Goal: Transaction & Acquisition: Download file/media

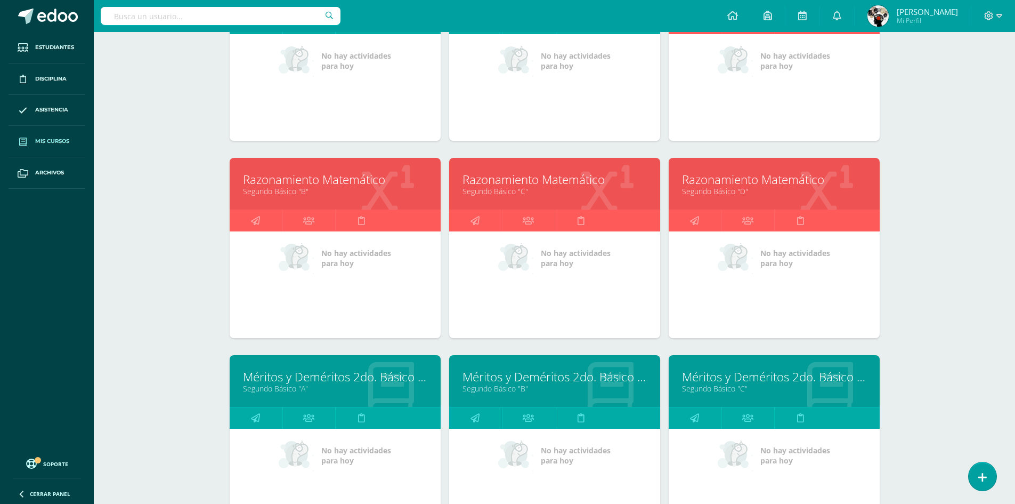
scroll to position [833, 0]
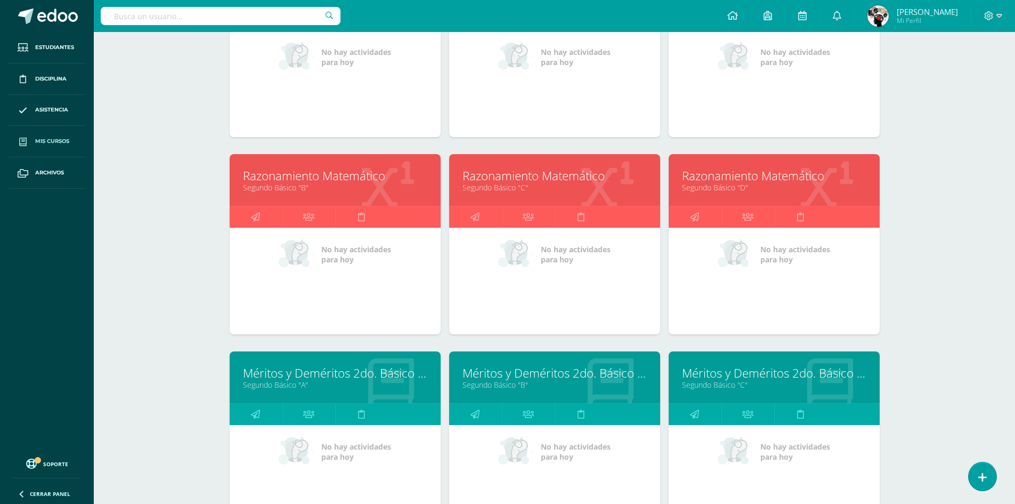
click at [335, 191] on link "Segundo Básico "B"" at bounding box center [335, 187] width 184 height 10
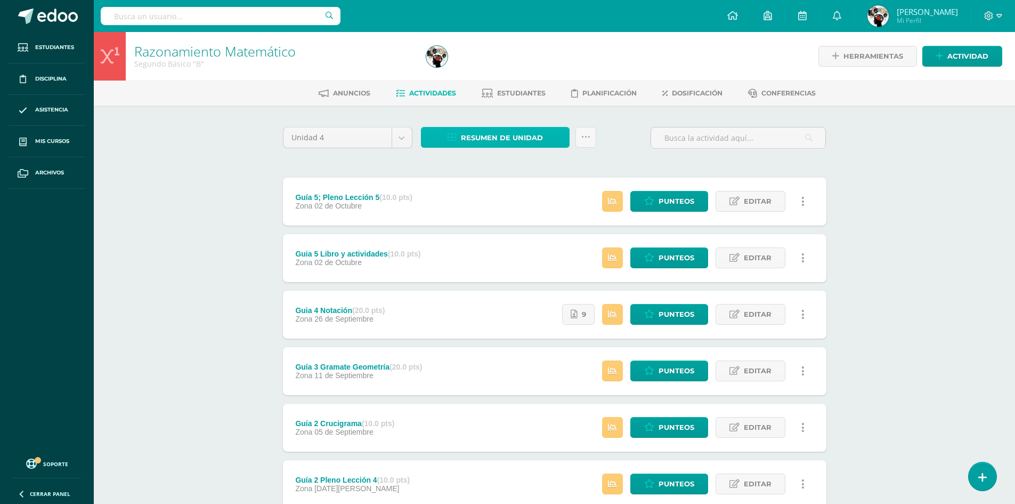
click at [492, 135] on span "Resumen de unidad" at bounding box center [502, 138] width 82 height 20
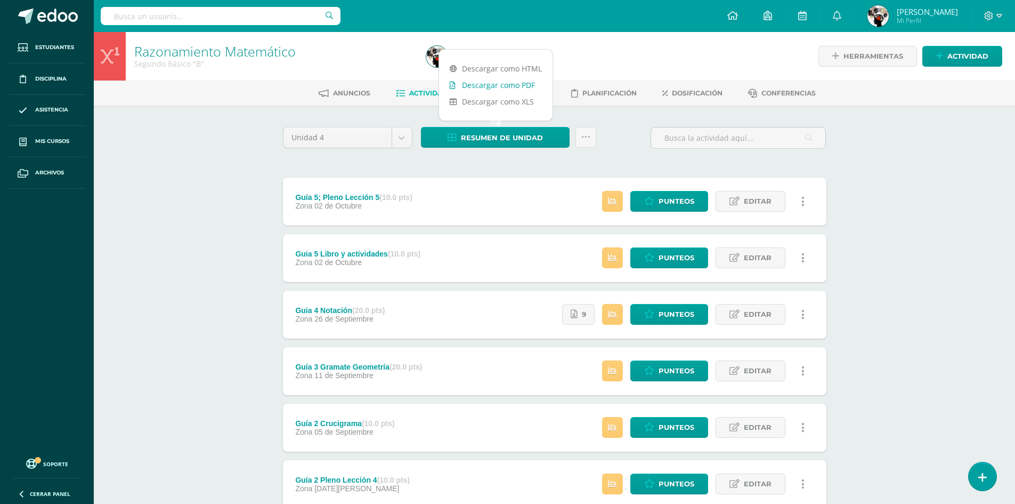
click at [502, 88] on link "Descargar como PDF" at bounding box center [496, 85] width 114 height 17
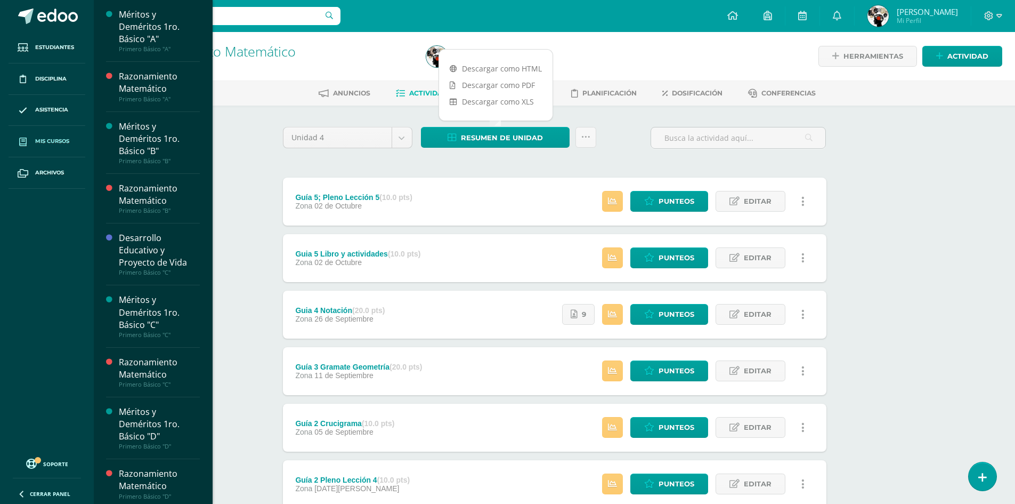
click at [47, 146] on link "Mis cursos" at bounding box center [47, 141] width 77 height 31
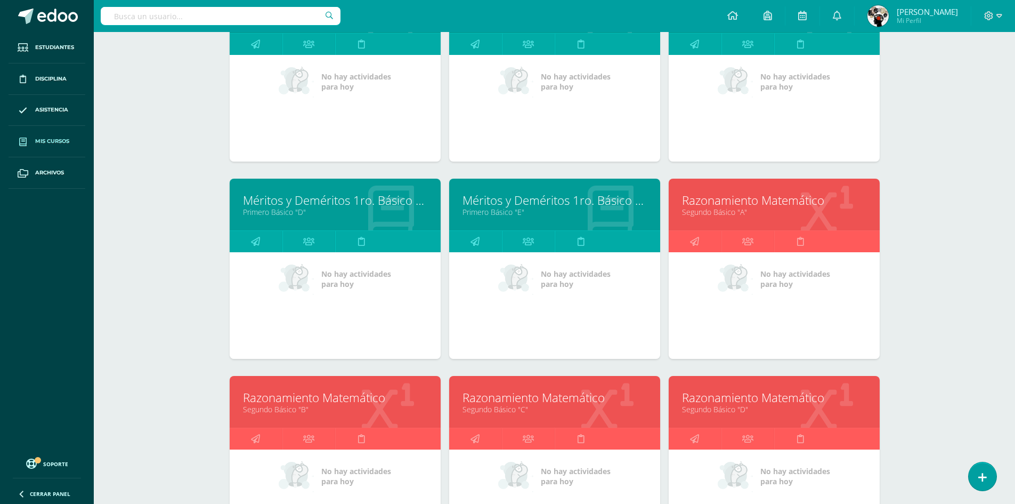
scroll to position [673, 0]
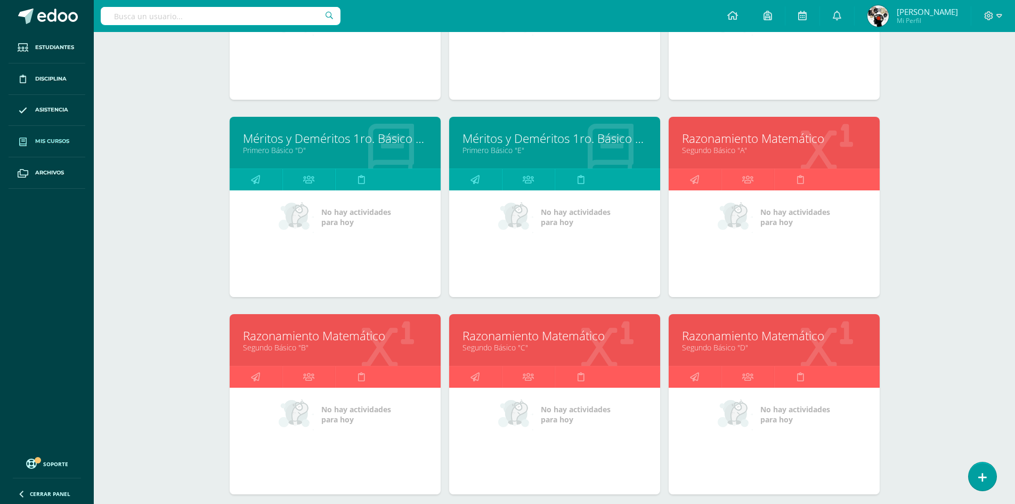
click at [564, 350] on link "Segundo Básico "C"" at bounding box center [555, 347] width 184 height 10
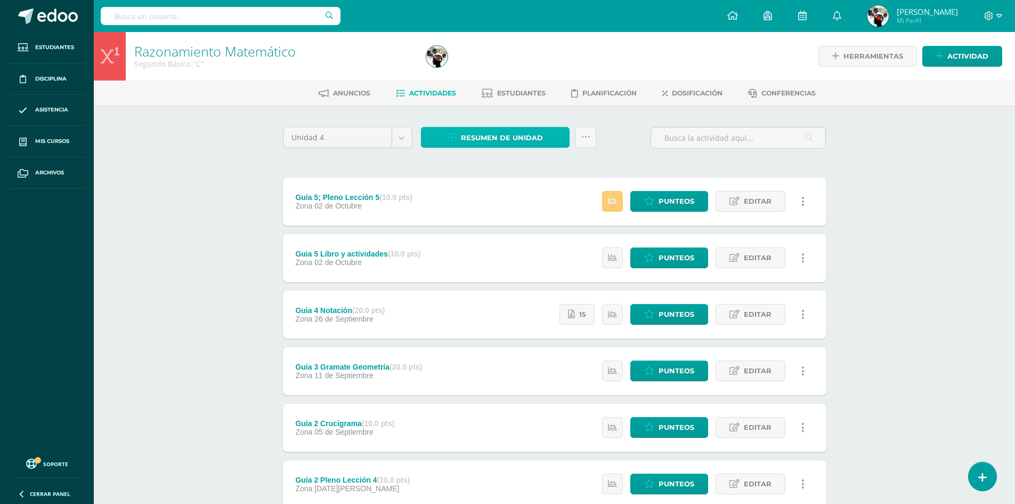
click at [492, 131] on span "Resumen de unidad" at bounding box center [502, 138] width 82 height 20
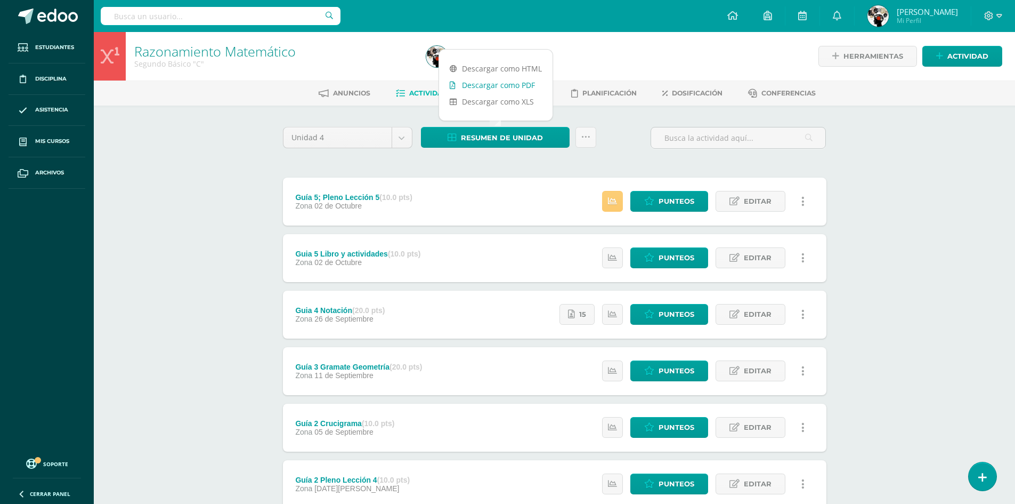
click at [500, 88] on link "Descargar como PDF" at bounding box center [496, 85] width 114 height 17
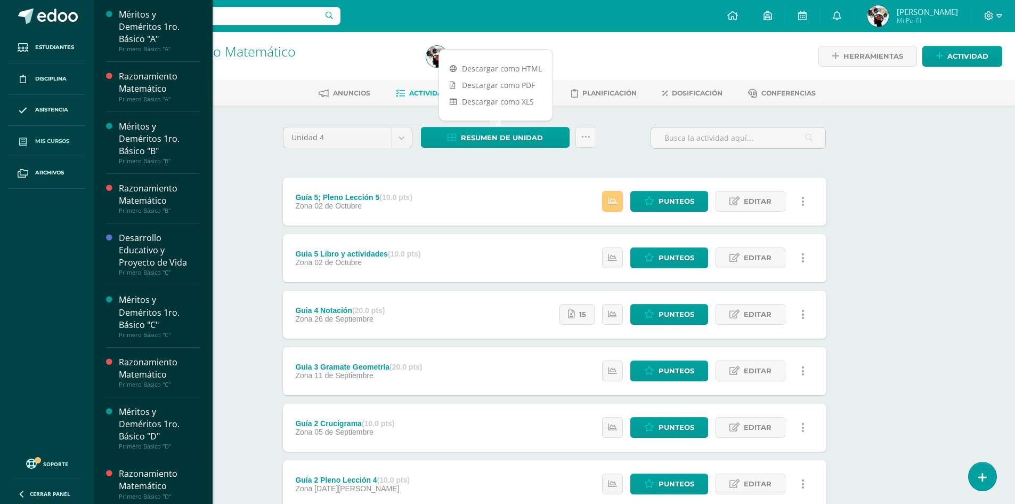
click at [54, 141] on span "Mis cursos" at bounding box center [52, 141] width 34 height 9
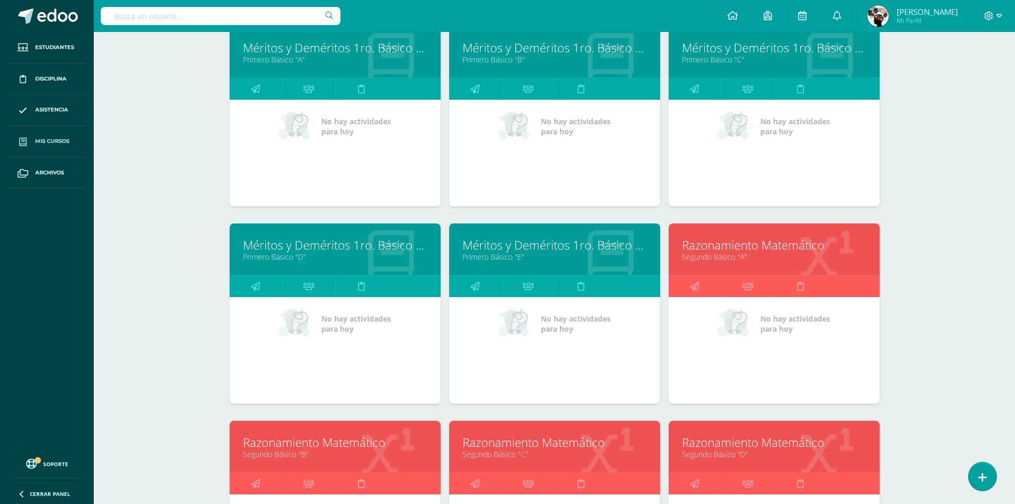
scroll to position [673, 0]
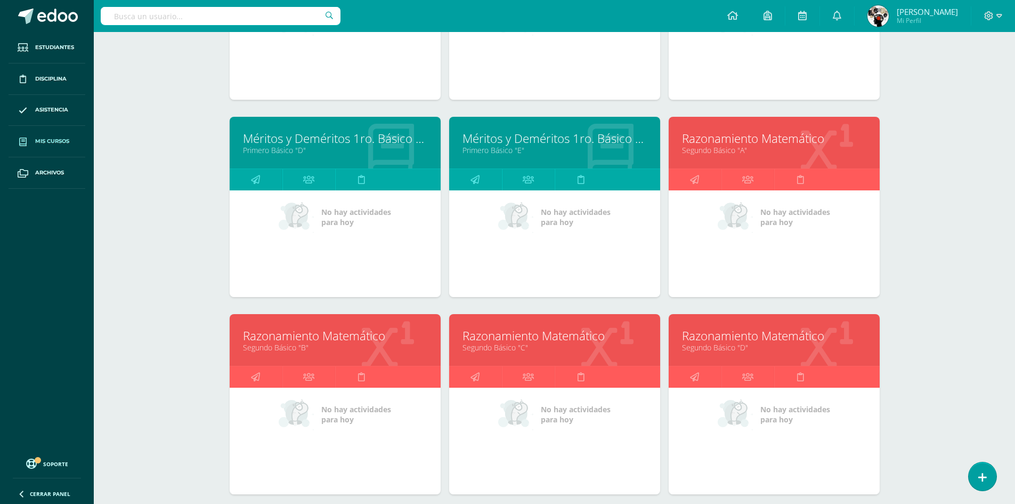
click at [722, 347] on link "Segundo Básico "D"" at bounding box center [774, 347] width 184 height 10
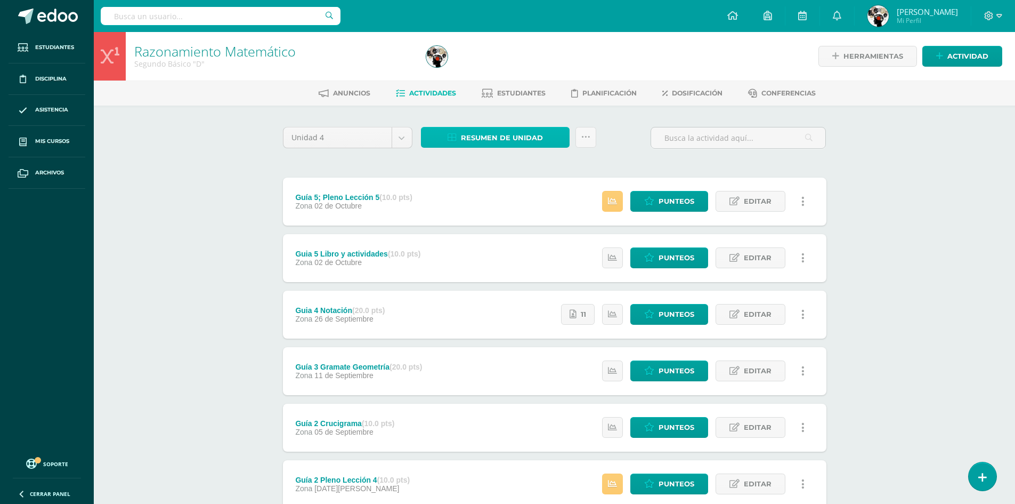
click at [497, 134] on span "Resumen de unidad" at bounding box center [502, 138] width 82 height 20
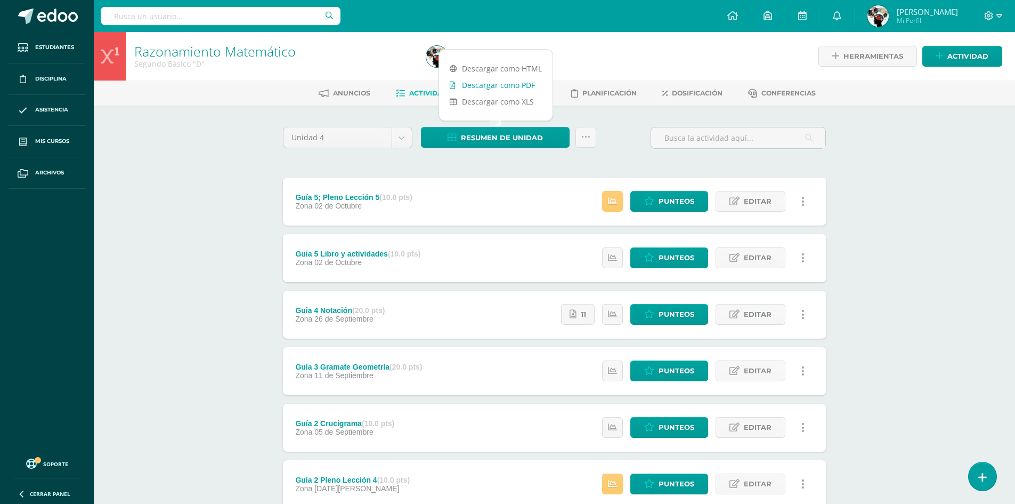
click at [514, 86] on link "Descargar como PDF" at bounding box center [496, 85] width 114 height 17
click at [55, 166] on link "Archivos" at bounding box center [47, 172] width 77 height 31
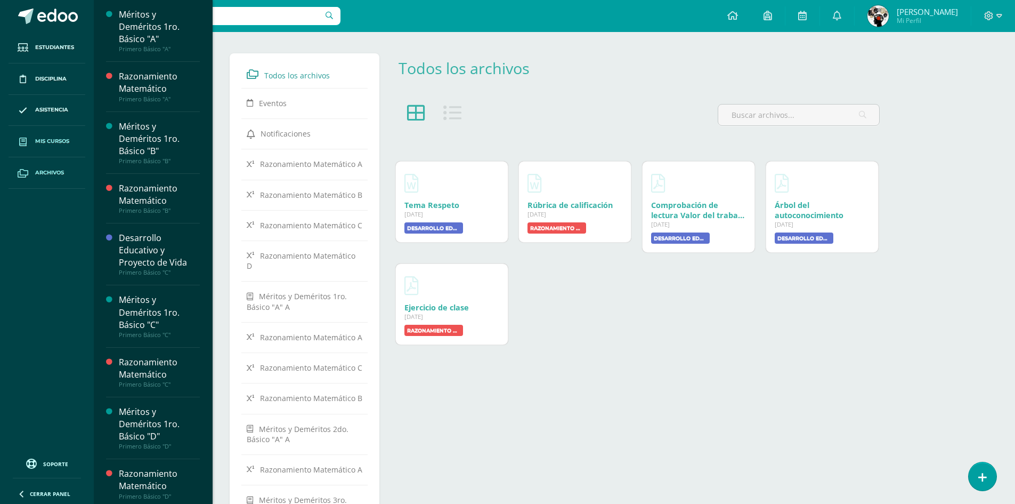
click at [63, 137] on span "Mis cursos" at bounding box center [52, 141] width 34 height 9
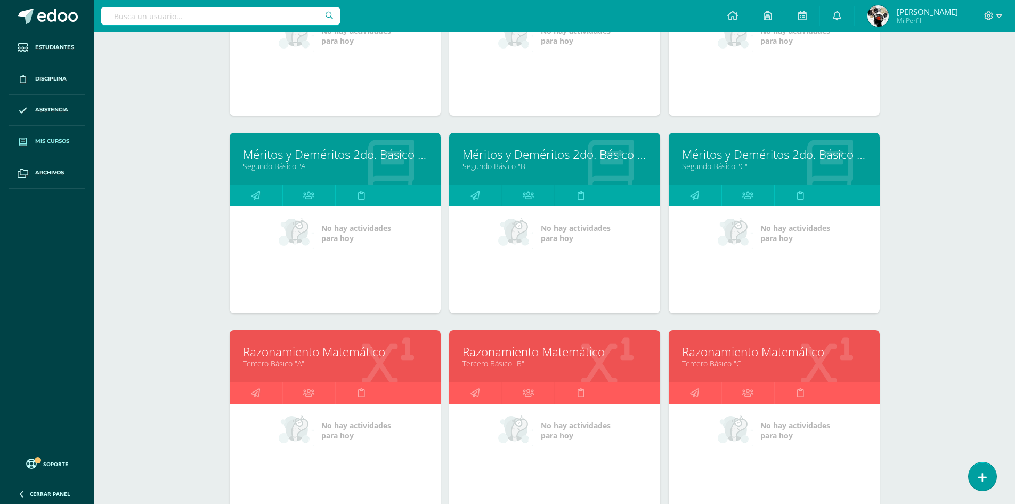
scroll to position [1105, 0]
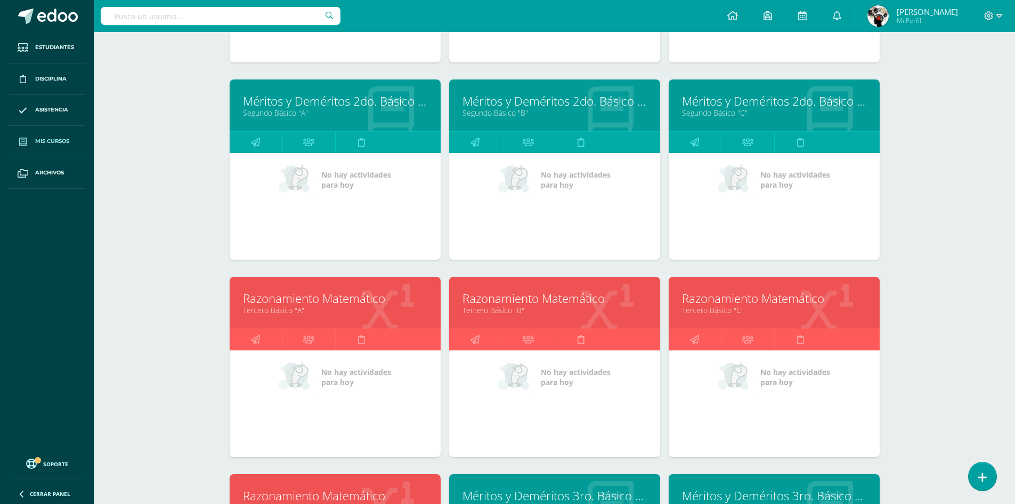
click at [349, 303] on link "Razonamiento Matemático" at bounding box center [335, 298] width 184 height 17
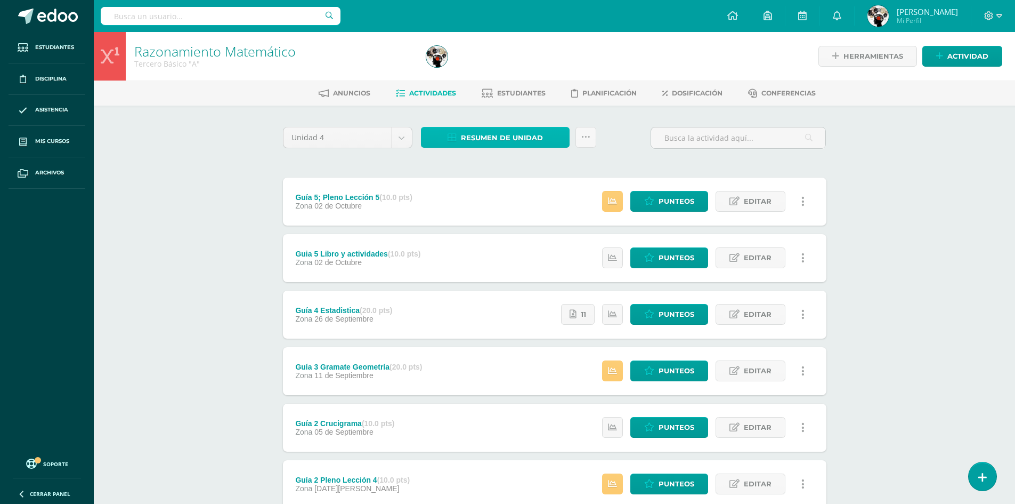
click at [524, 137] on span "Resumen de unidad" at bounding box center [502, 138] width 82 height 20
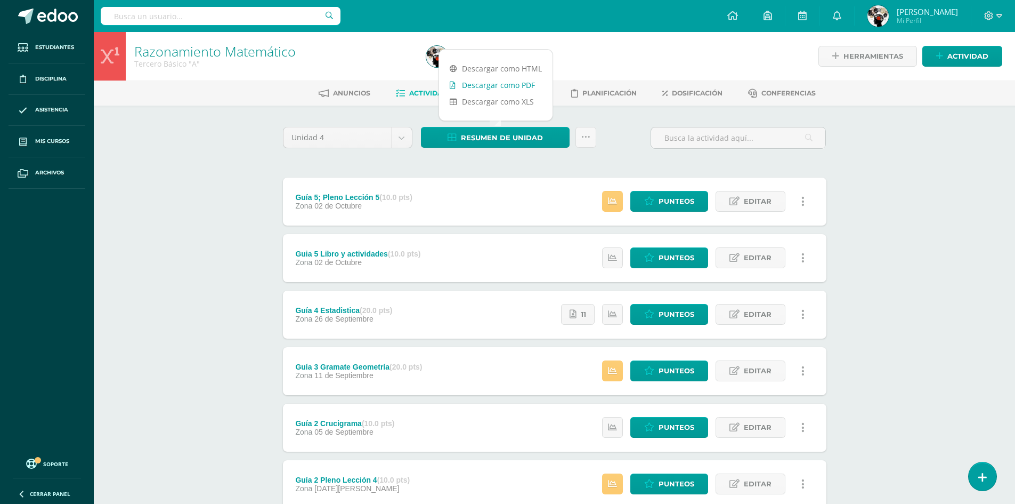
click at [516, 86] on link "Descargar como PDF" at bounding box center [496, 85] width 114 height 17
click at [61, 174] on span "Archivos" at bounding box center [49, 172] width 29 height 9
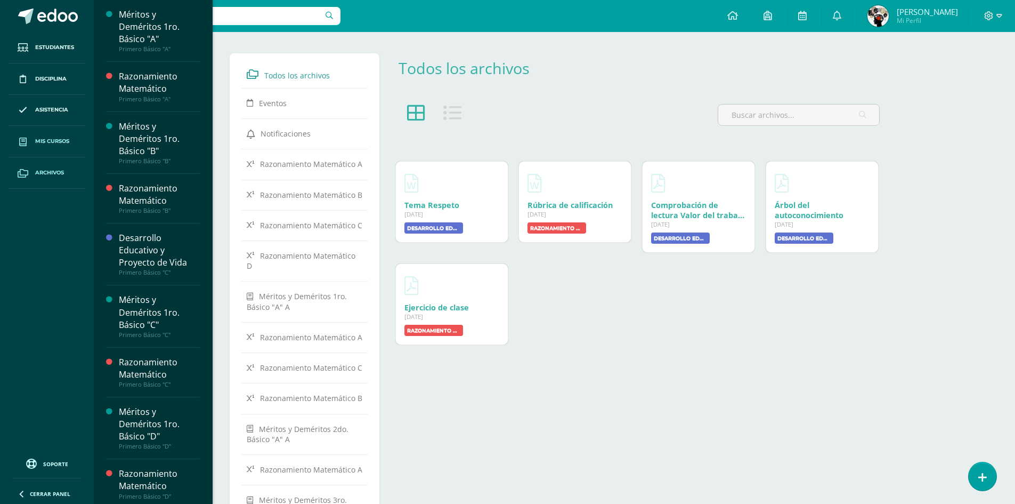
click at [44, 141] on span "Mis cursos" at bounding box center [52, 141] width 34 height 9
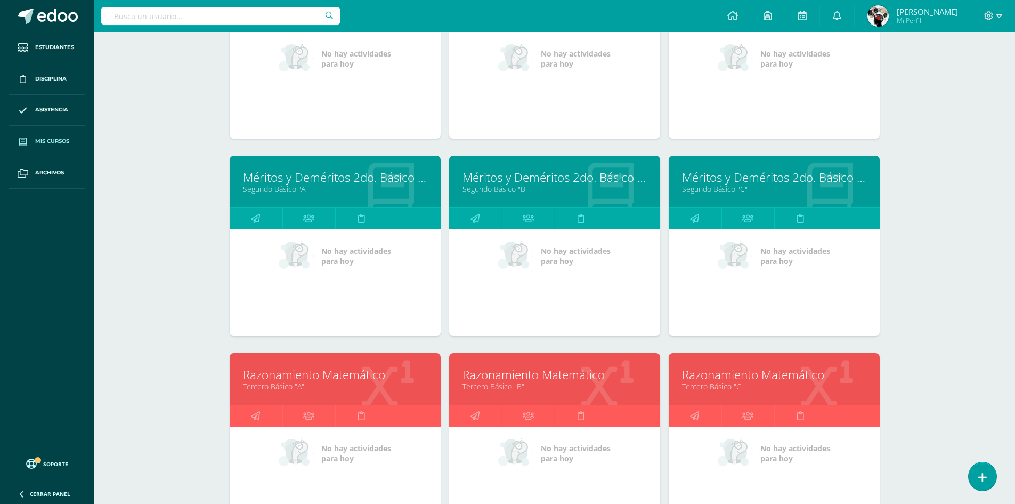
scroll to position [1100, 0]
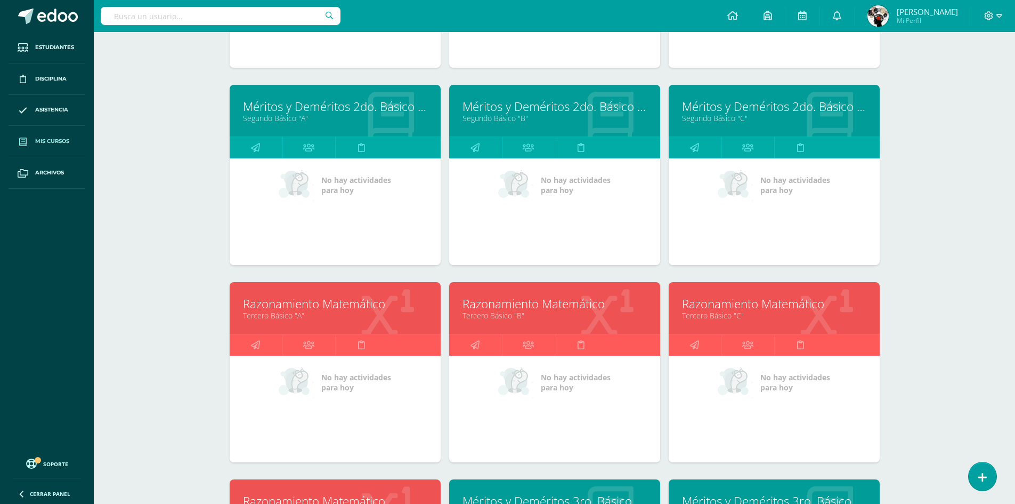
click at [570, 319] on link "Tercero Básico "B"" at bounding box center [555, 315] width 184 height 10
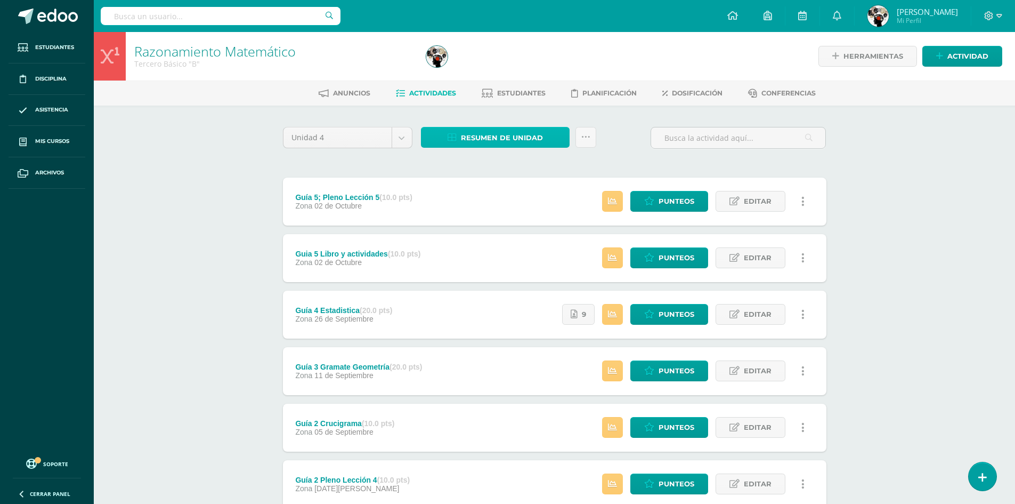
click at [488, 138] on span "Resumen de unidad" at bounding box center [502, 138] width 82 height 20
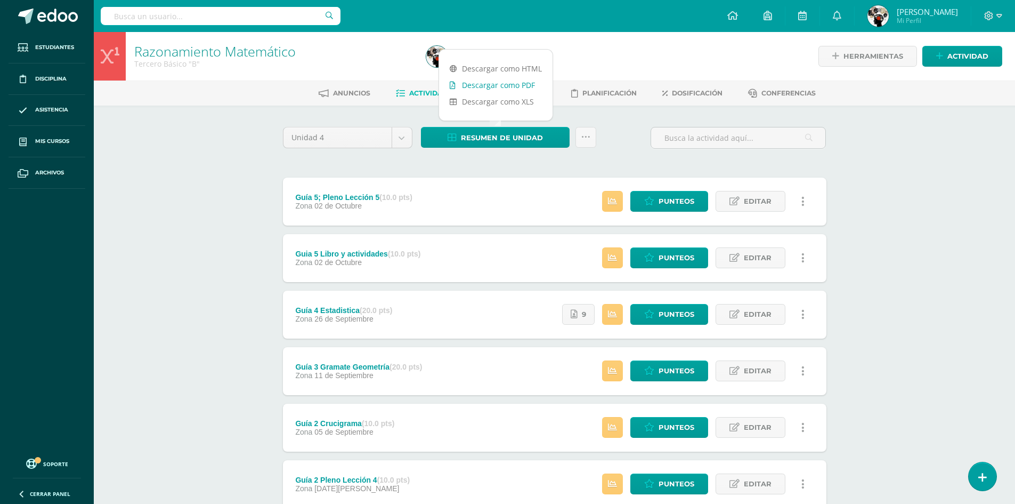
click at [495, 83] on link "Descargar como PDF" at bounding box center [496, 85] width 114 height 17
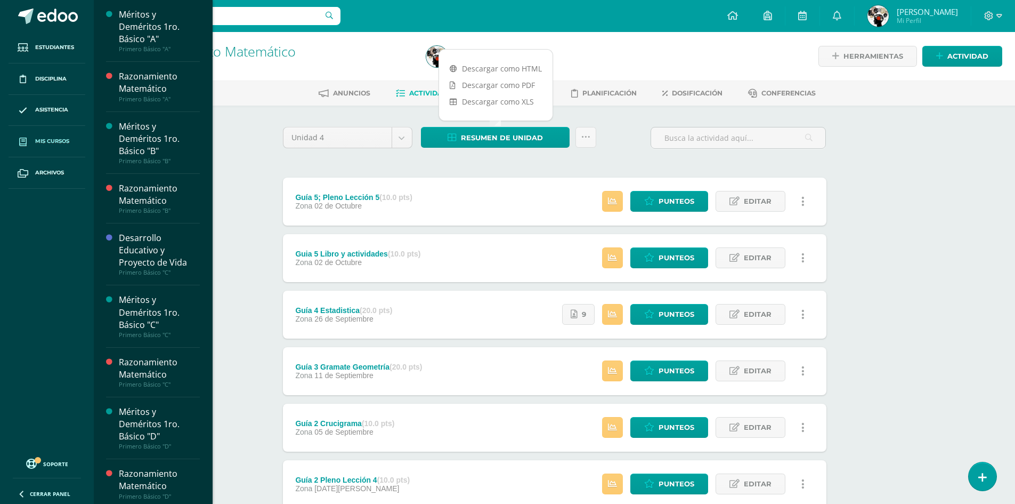
click at [54, 141] on span "Mis cursos" at bounding box center [52, 141] width 34 height 9
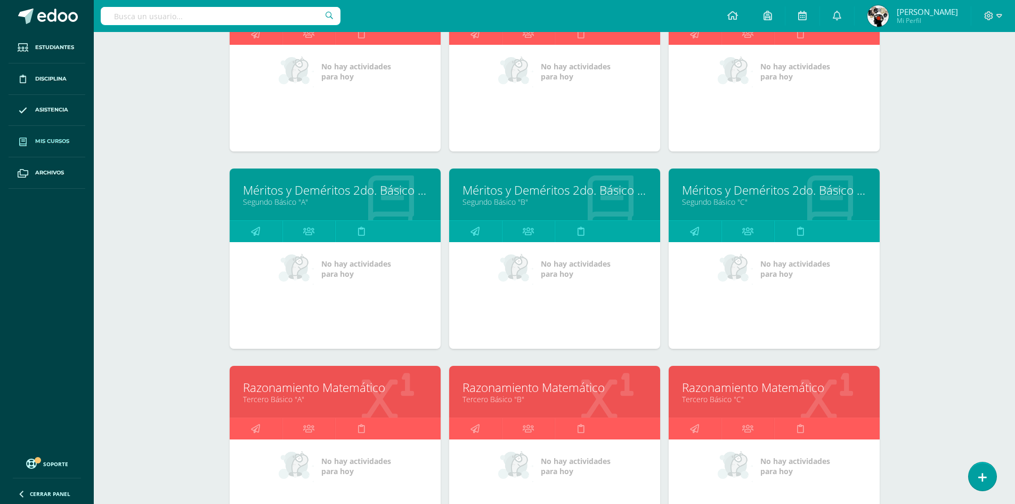
scroll to position [1105, 0]
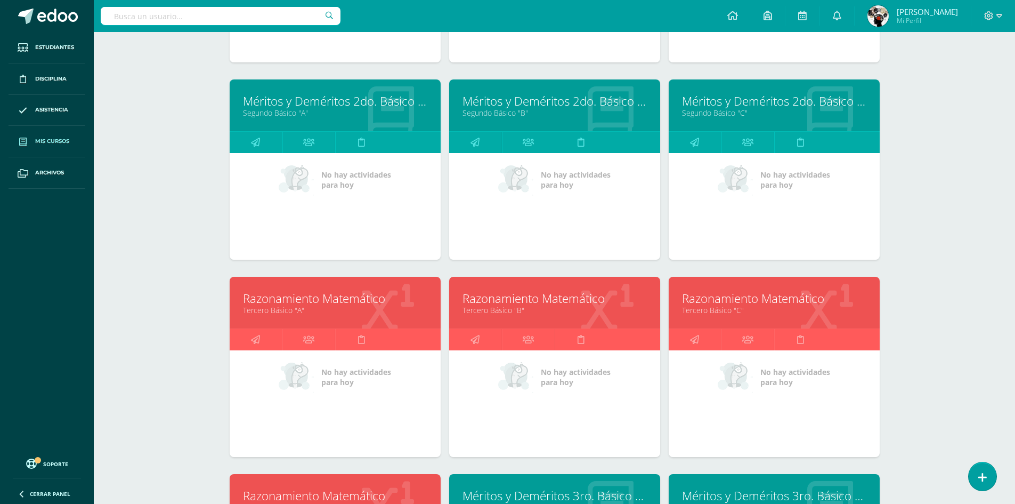
click at [713, 309] on link "Tercero Básico "C"" at bounding box center [774, 310] width 184 height 10
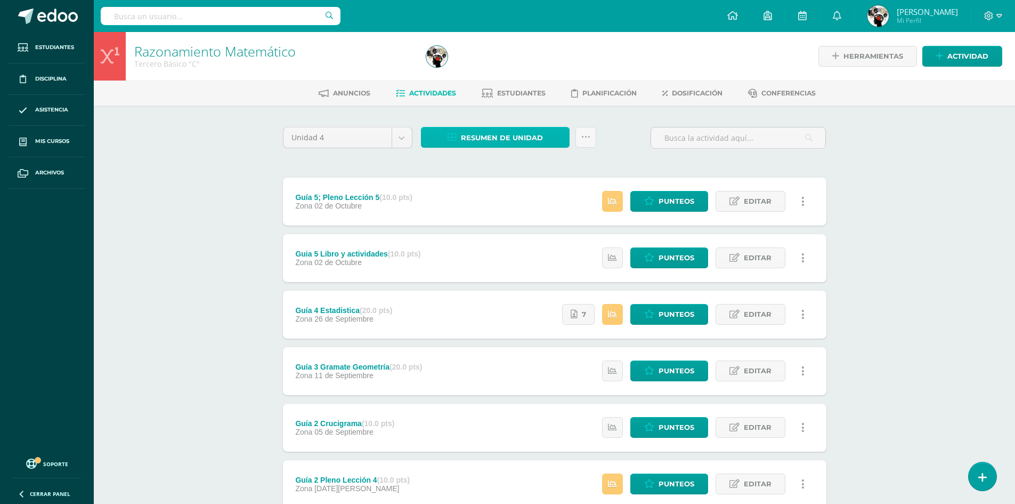
click at [485, 135] on span "Resumen de unidad" at bounding box center [502, 138] width 82 height 20
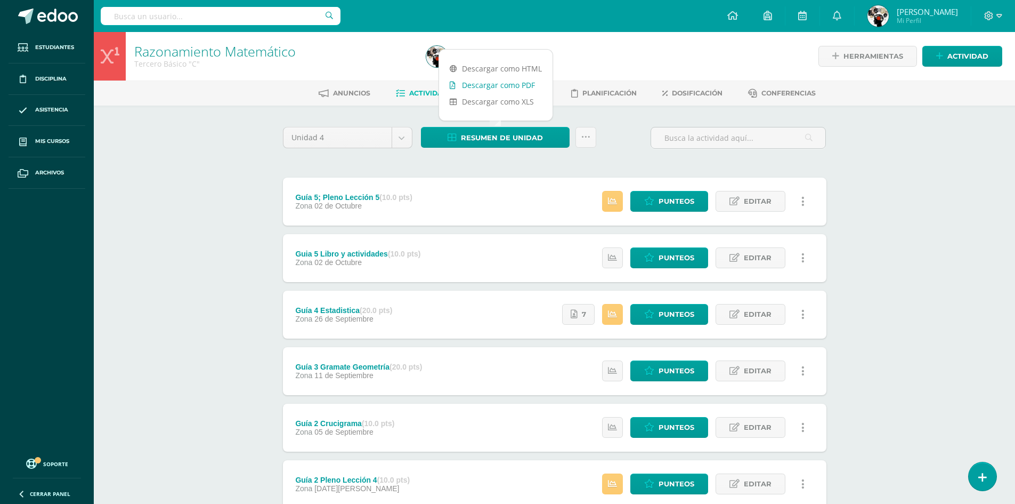
click at [503, 86] on link "Descargar como PDF" at bounding box center [496, 85] width 114 height 17
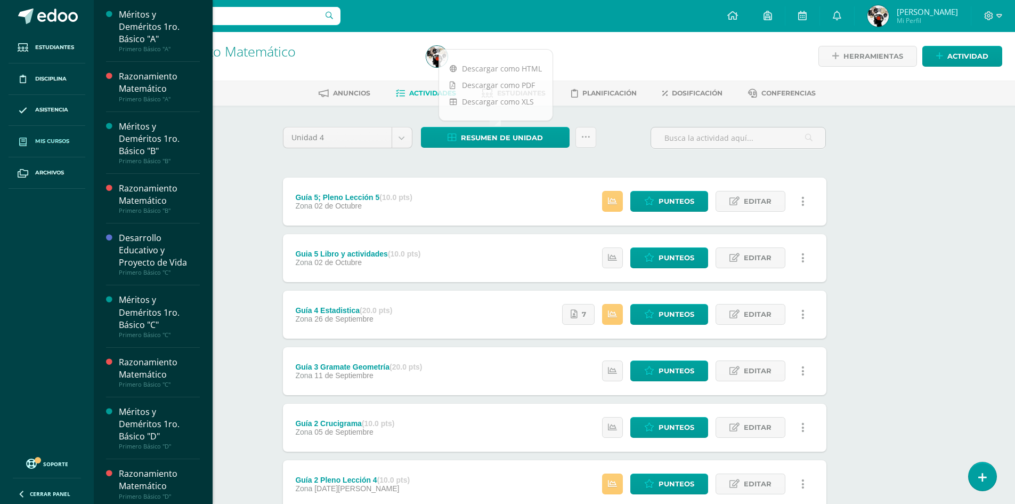
click at [58, 147] on link "Mis cursos" at bounding box center [47, 141] width 77 height 31
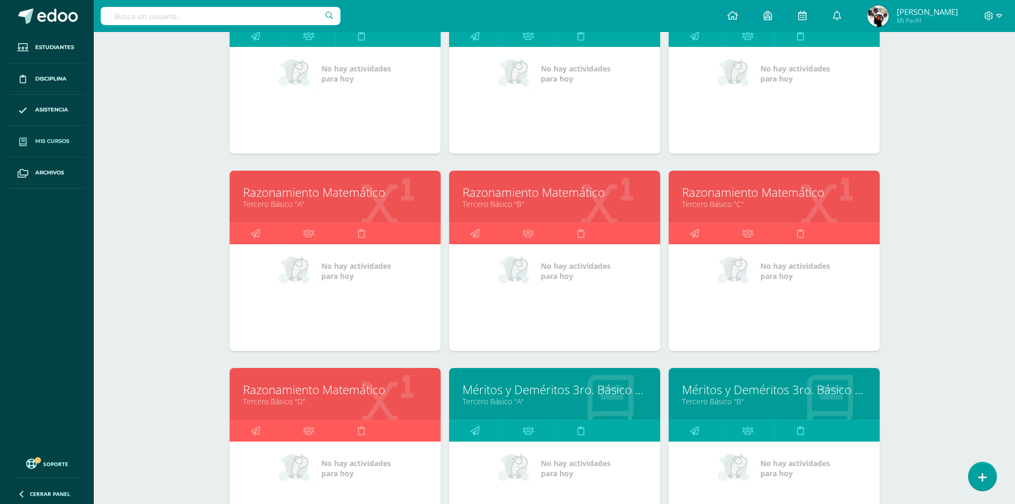
scroll to position [1211, 0]
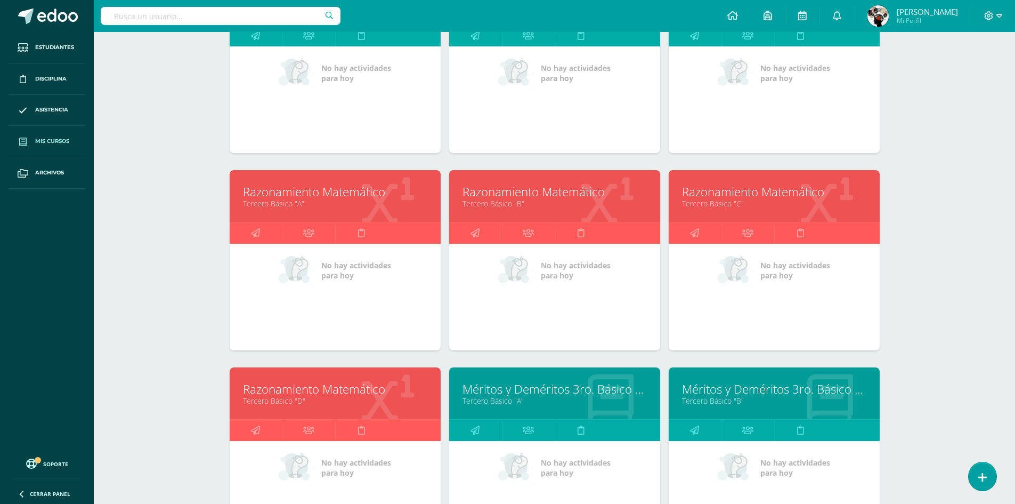
click at [344, 385] on link "Razonamiento Matemático" at bounding box center [335, 389] width 184 height 17
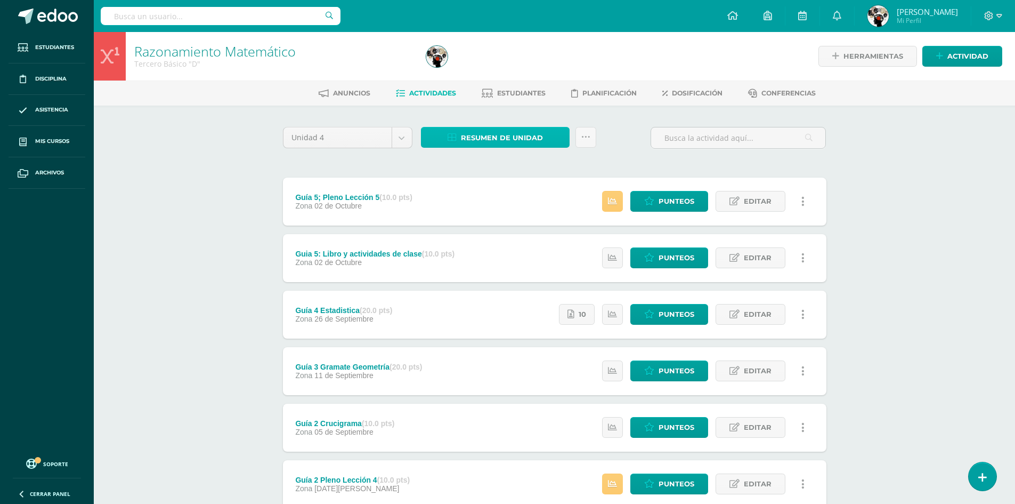
click at [515, 139] on span "Resumen de unidad" at bounding box center [502, 138] width 82 height 20
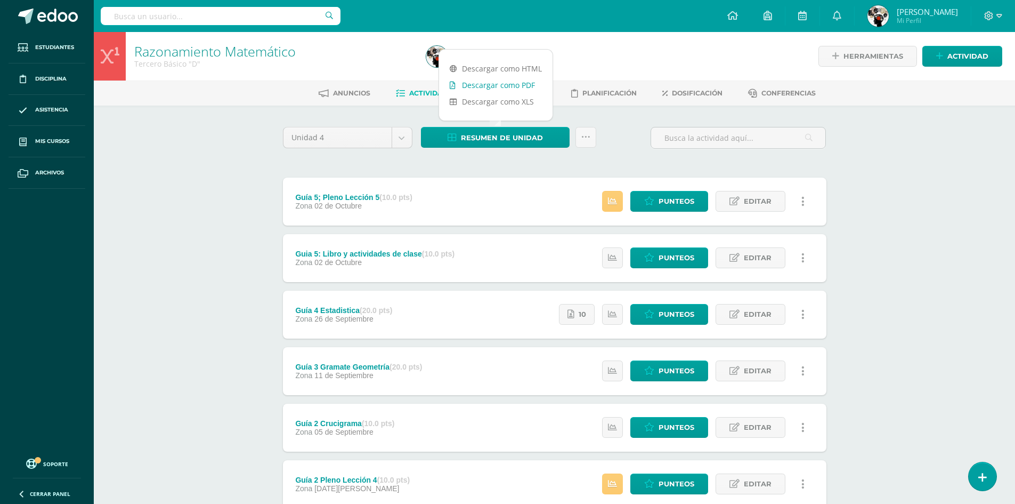
click at [534, 84] on link "Descargar como PDF" at bounding box center [496, 85] width 114 height 17
